Goal: Task Accomplishment & Management: Manage account settings

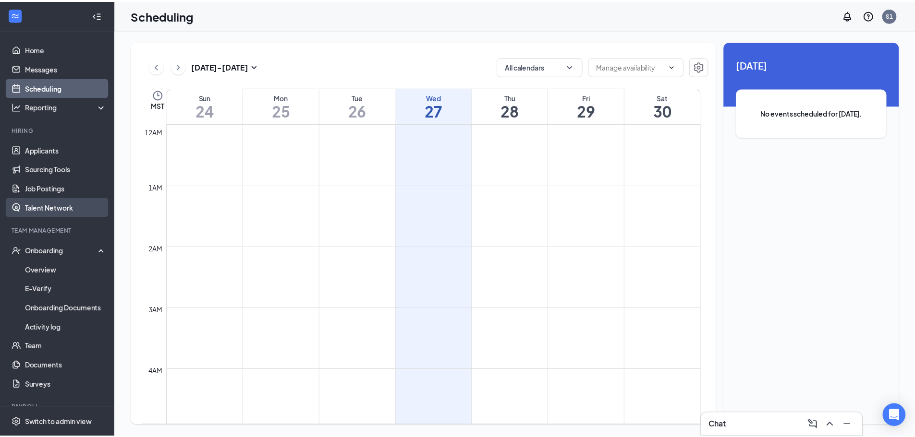
scroll to position [664, 0]
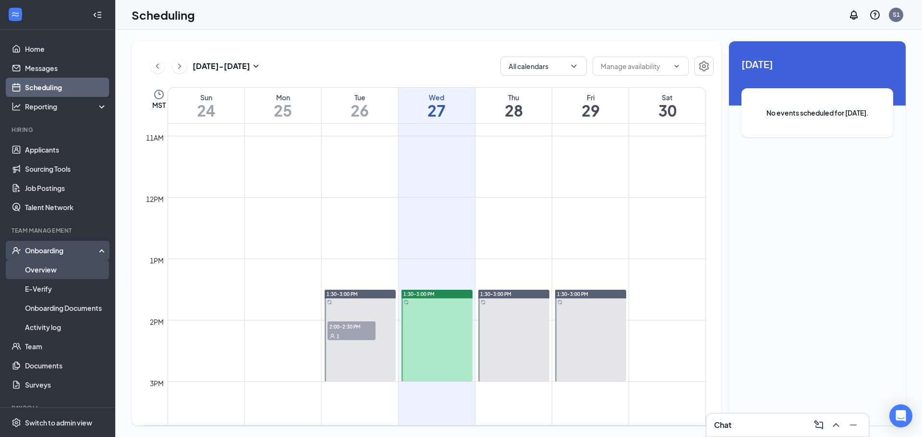
click at [64, 275] on link "Overview" at bounding box center [66, 269] width 82 height 19
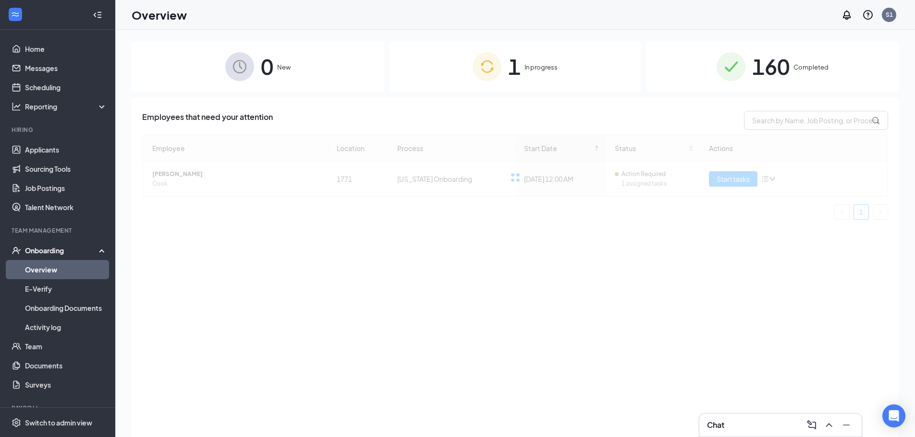
click at [744, 67] on img at bounding box center [730, 66] width 29 height 29
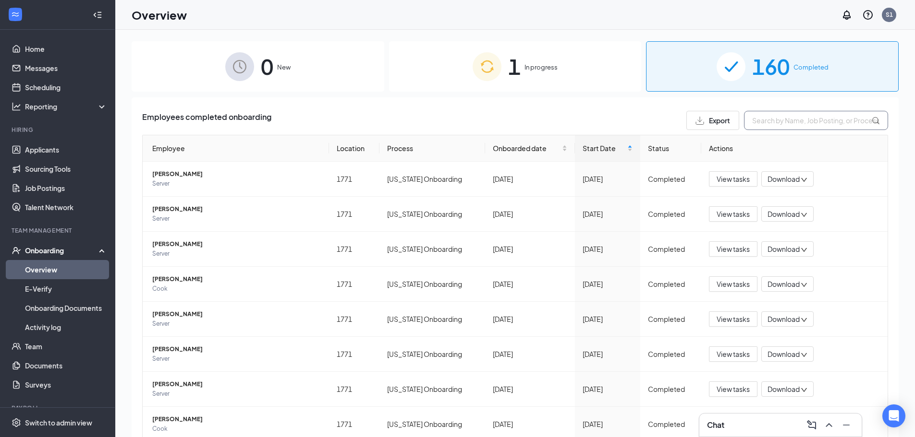
click at [778, 122] on input "text" at bounding box center [816, 120] width 144 height 19
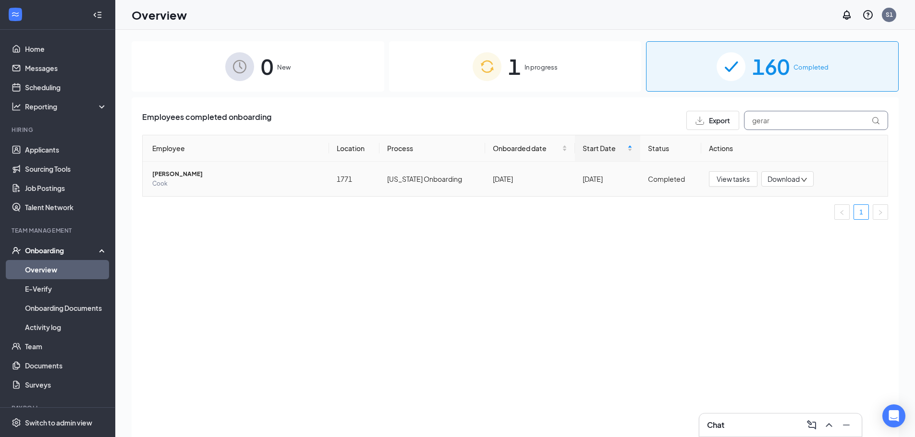
type input "gerar"
click at [183, 171] on span "[PERSON_NAME]" at bounding box center [236, 175] width 169 height 10
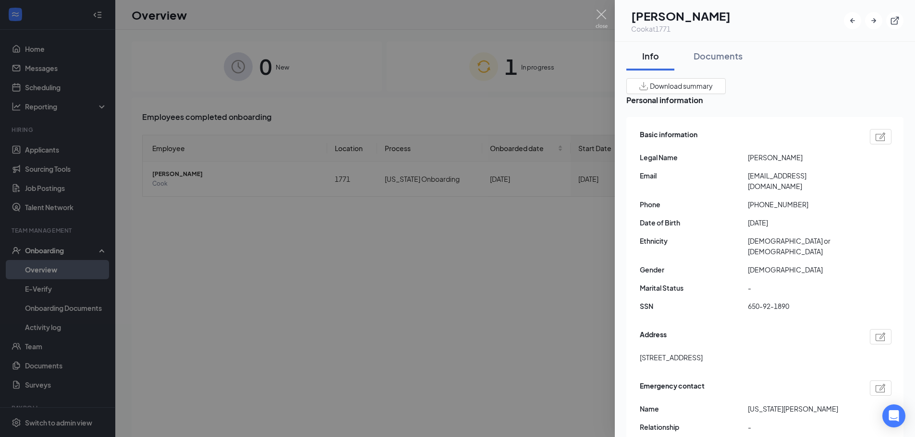
click at [330, 251] on div at bounding box center [457, 218] width 915 height 437
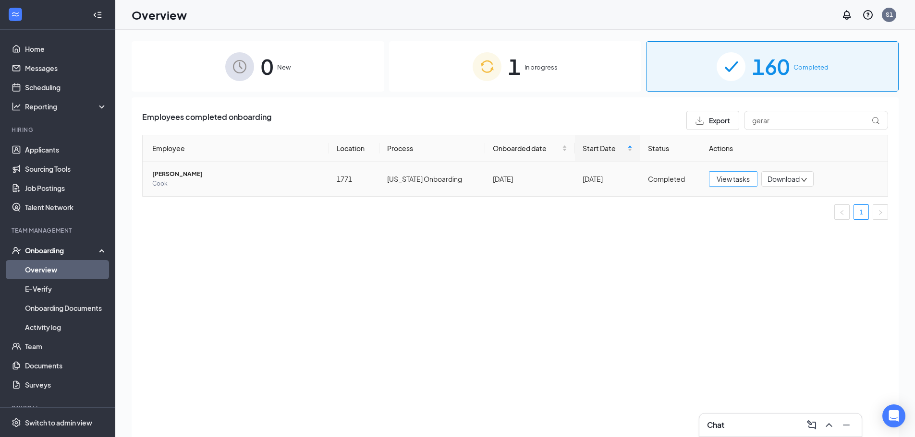
click at [724, 178] on span "View tasks" at bounding box center [732, 179] width 33 height 11
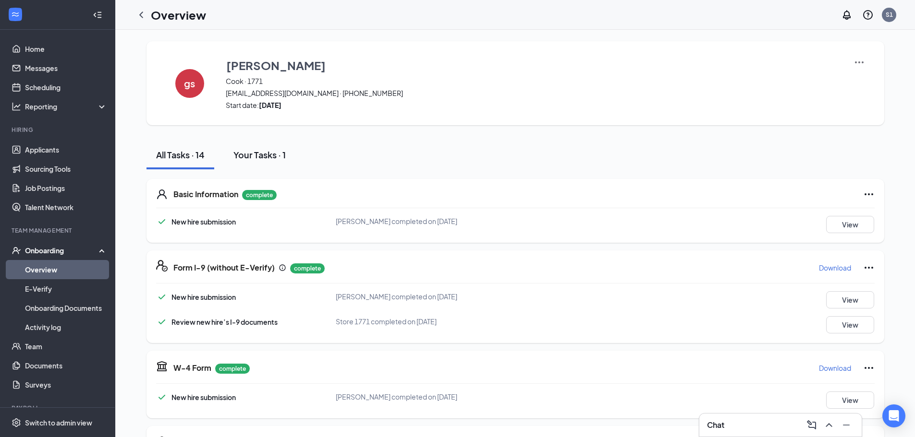
click at [277, 162] on button "Your Tasks · 1" at bounding box center [260, 155] width 72 height 29
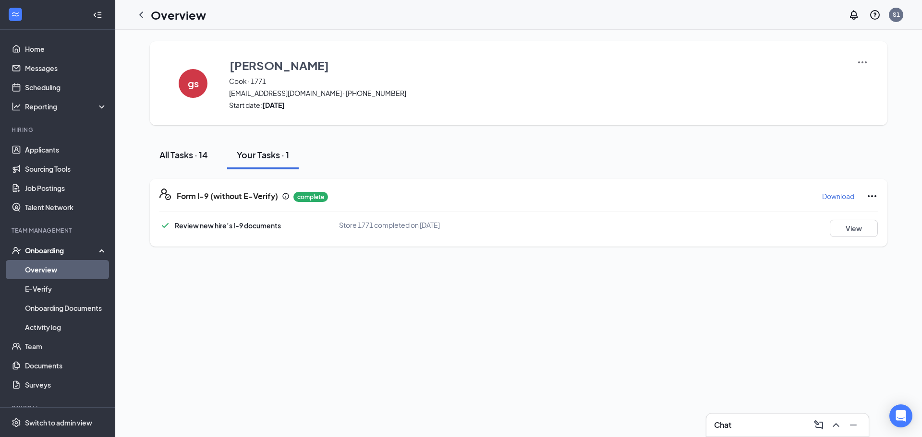
click at [193, 155] on div "All Tasks · 14" at bounding box center [183, 155] width 48 height 12
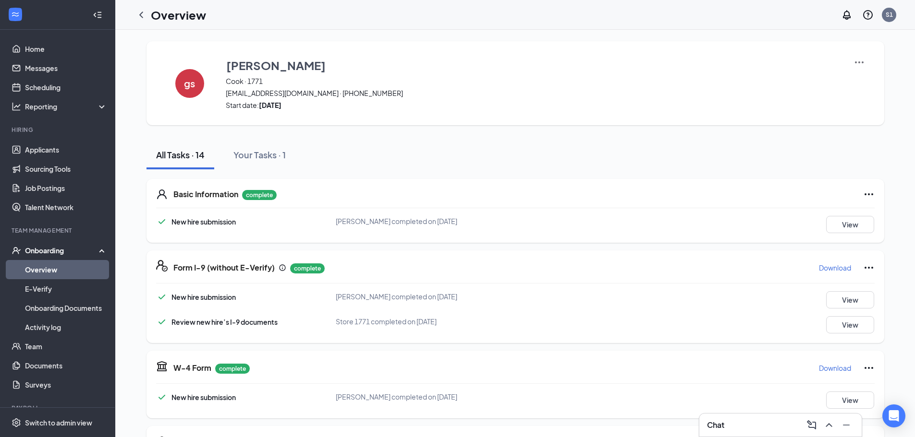
click at [864, 196] on icon "Ellipses" at bounding box center [869, 195] width 12 height 12
click at [759, 185] on div "Basic Information complete New hire submission [PERSON_NAME] completed on [DATE…" at bounding box center [515, 211] width 738 height 64
